Goal: Find specific page/section: Find specific page/section

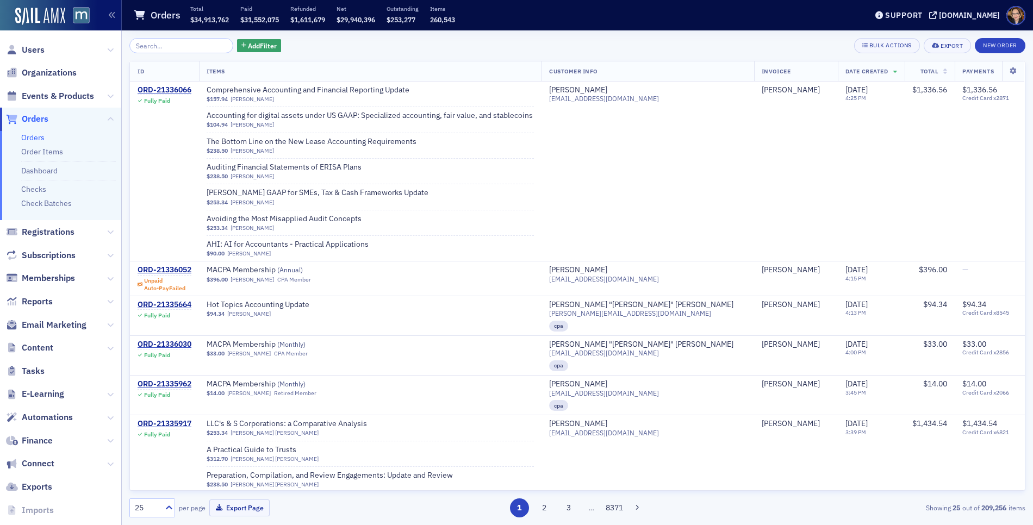
click at [43, 120] on span "Orders" at bounding box center [35, 119] width 27 height 12
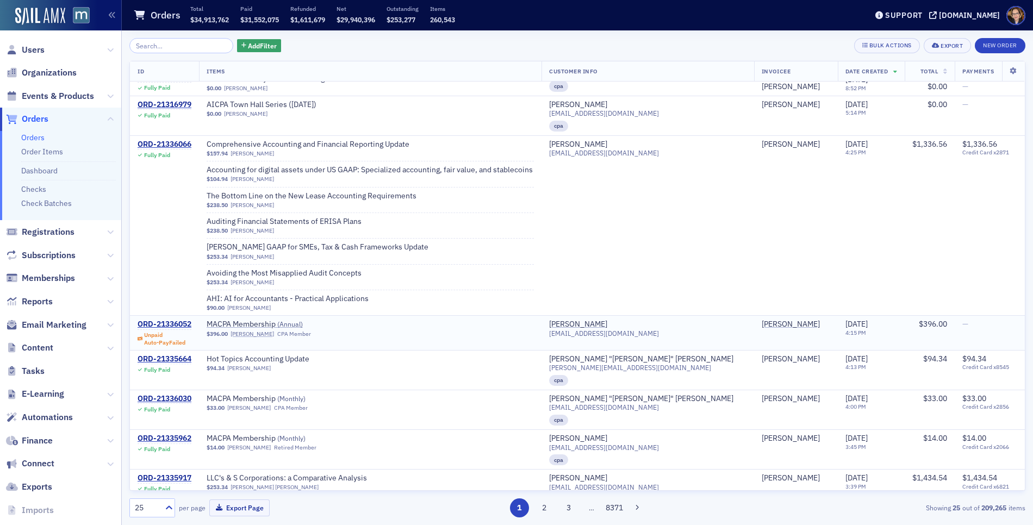
scroll to position [439, 0]
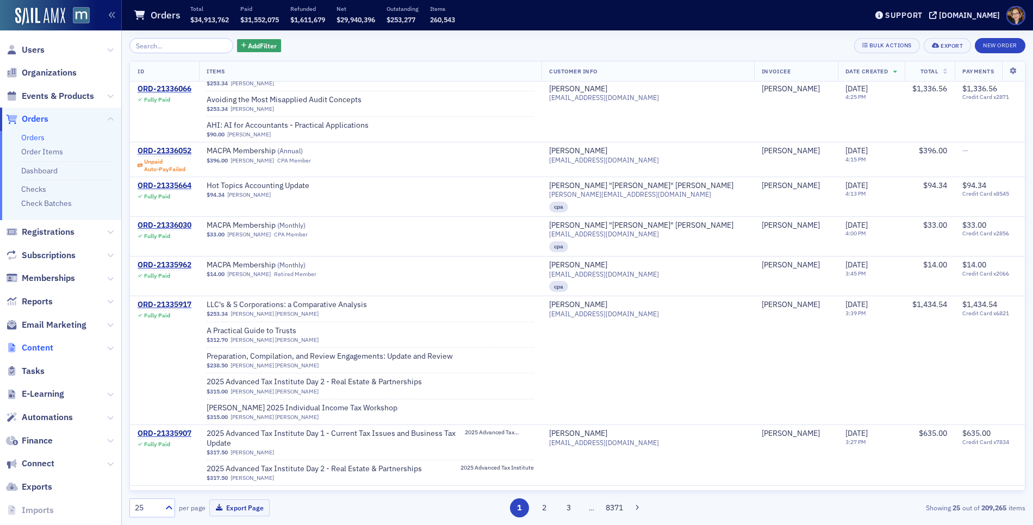
click at [32, 351] on span "Content" at bounding box center [38, 348] width 32 height 12
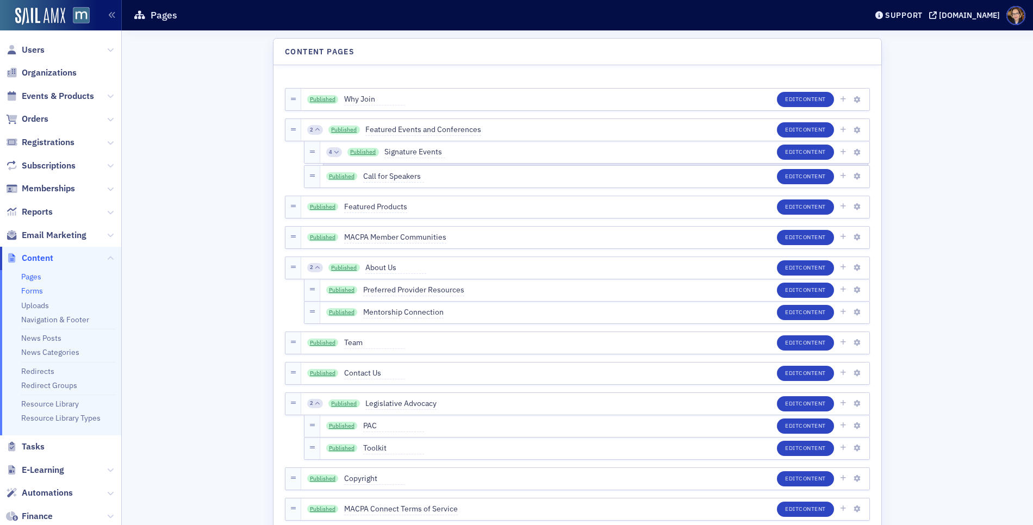
click at [35, 289] on link "Forms" at bounding box center [32, 291] width 22 height 10
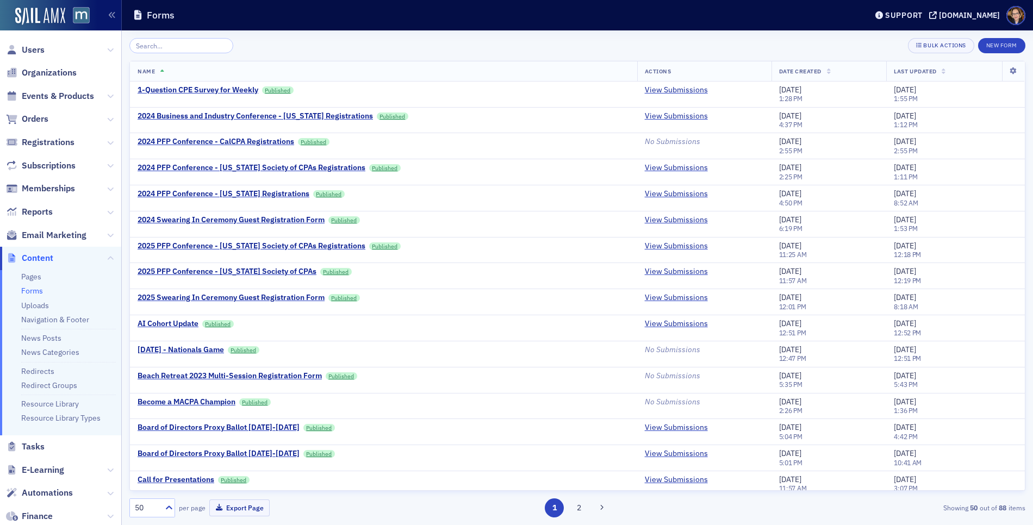
click at [801, 71] on span "Date Created" at bounding box center [800, 71] width 42 height 8
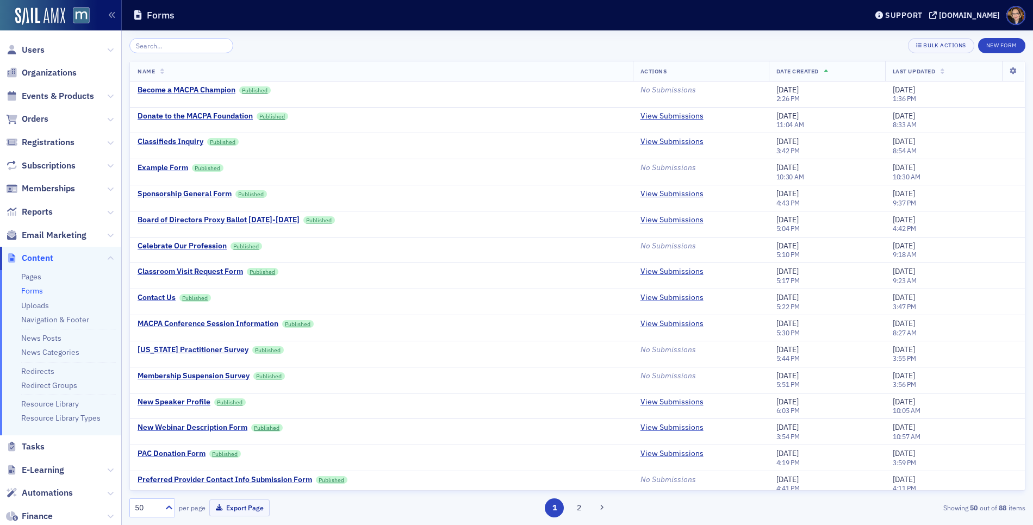
click at [798, 69] on span "Date Created" at bounding box center [797, 71] width 42 height 8
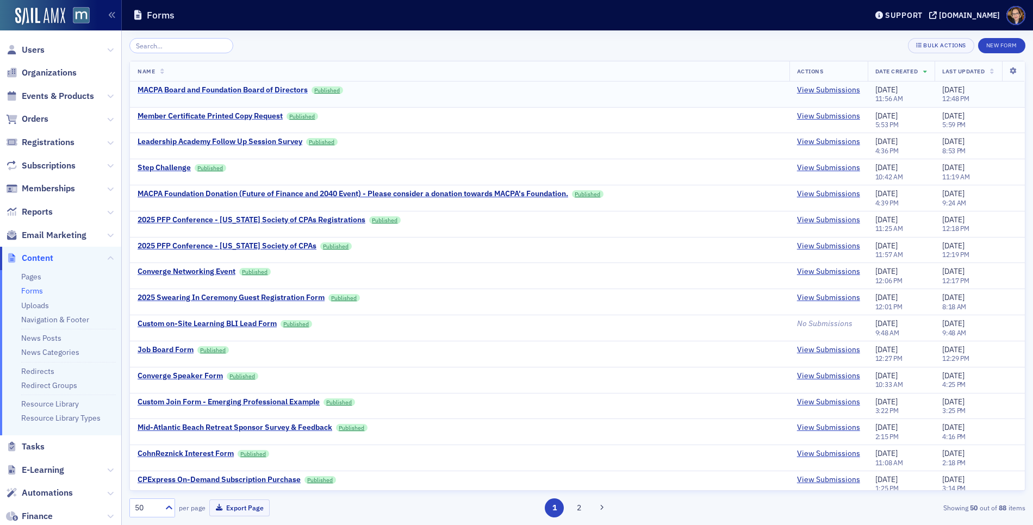
click at [231, 89] on div "MACPA Board and Foundation Board of Directors" at bounding box center [223, 90] width 170 height 10
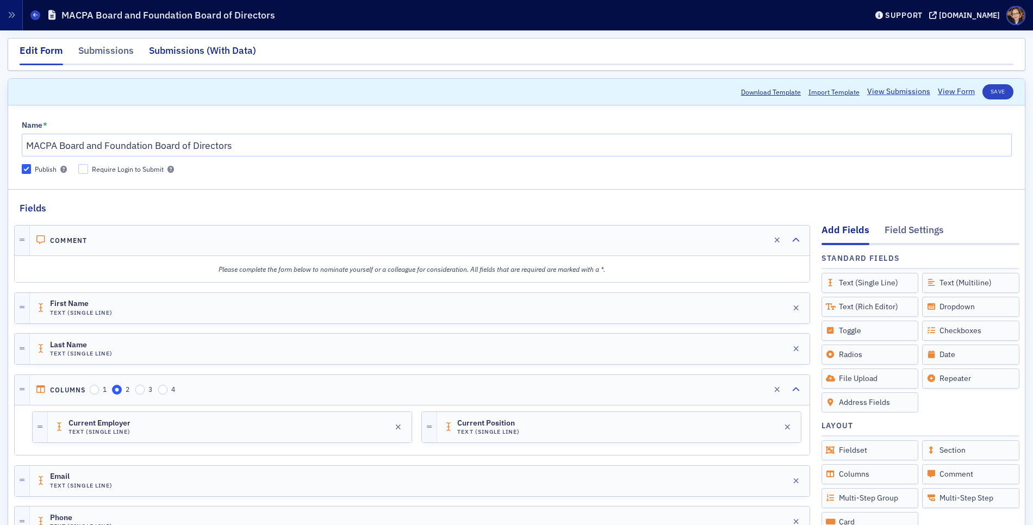
click at [210, 53] on div "Submissions (With Data)" at bounding box center [202, 53] width 107 height 20
